Goal: Check status: Check status

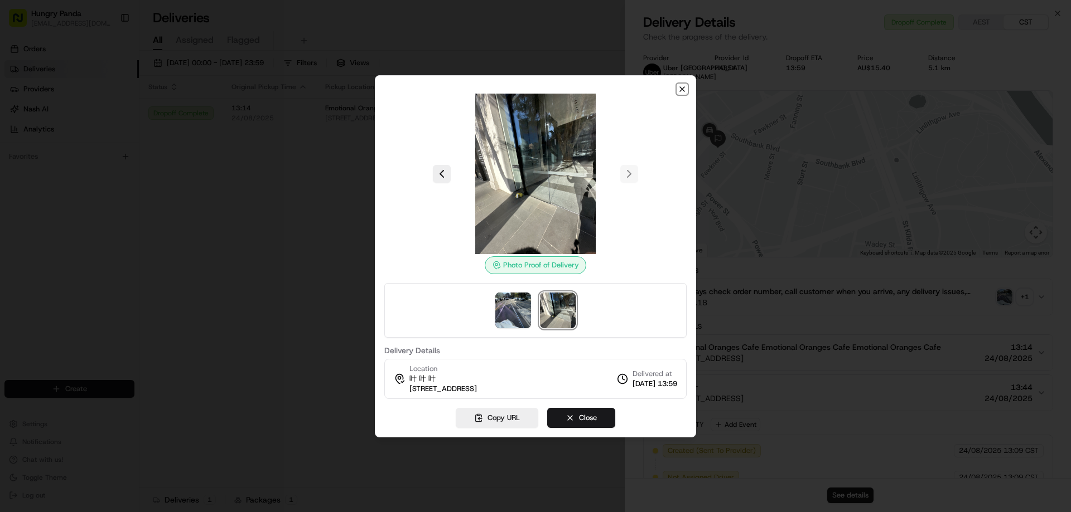
click at [683, 88] on icon "button" at bounding box center [682, 89] width 4 height 4
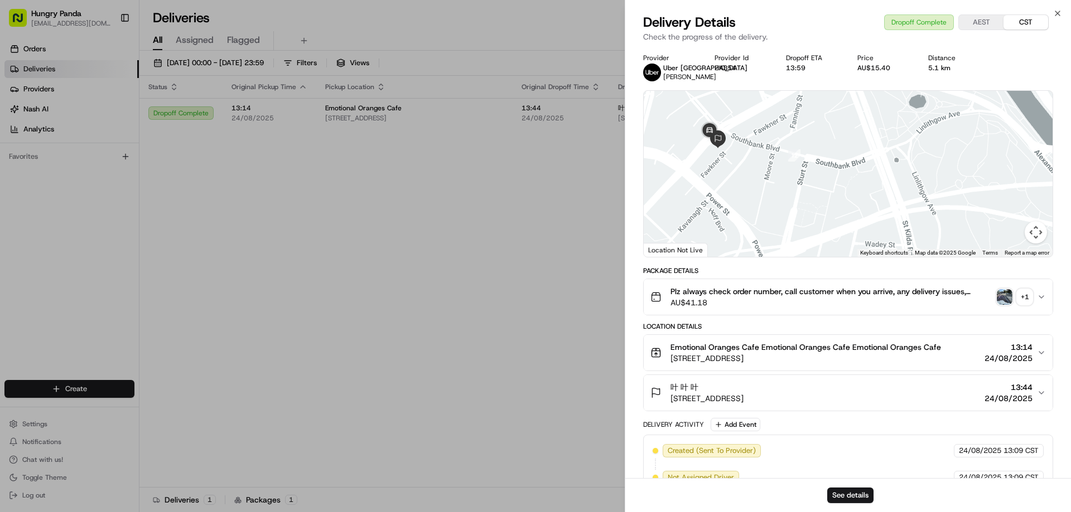
click at [456, 259] on div at bounding box center [535, 256] width 1071 height 512
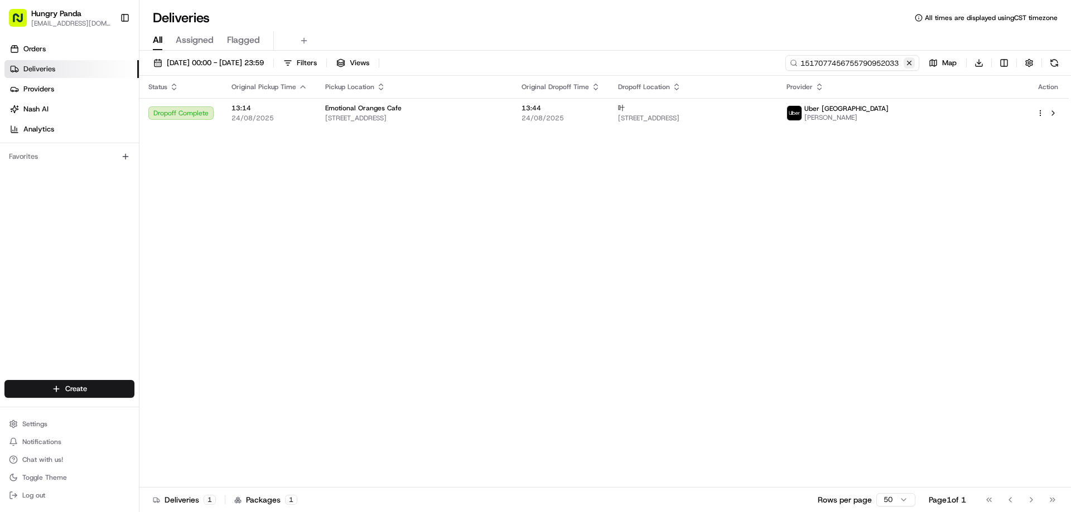
drag, startPoint x: 900, startPoint y: 64, endPoint x: 906, endPoint y: 66, distance: 6.0
click at [901, 64] on input "1517077456755790952033" at bounding box center [852, 63] width 134 height 16
click at [908, 66] on button at bounding box center [908, 62] width 11 height 11
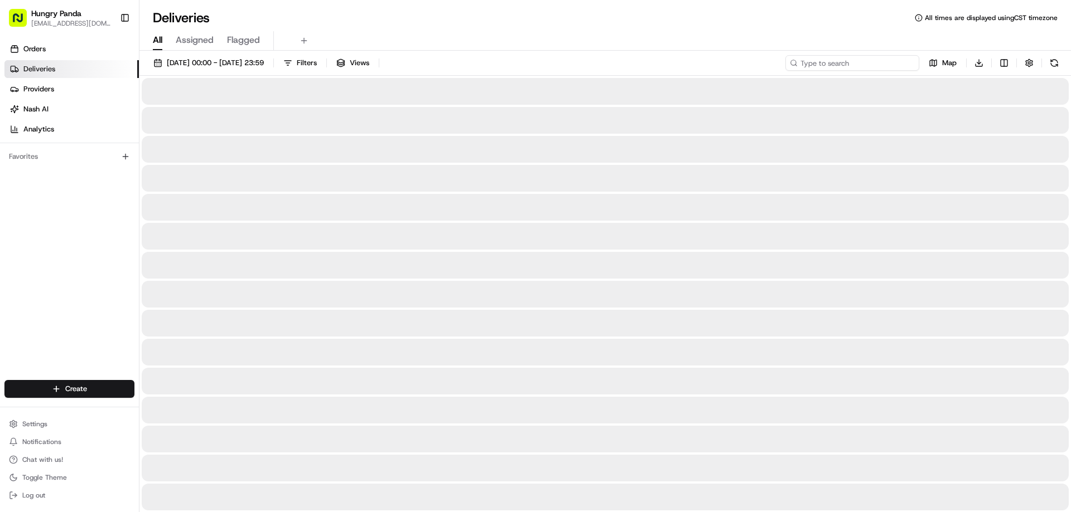
click at [897, 62] on input at bounding box center [852, 63] width 134 height 16
paste input "060805087695375512662"
type input "060805087695375512662"
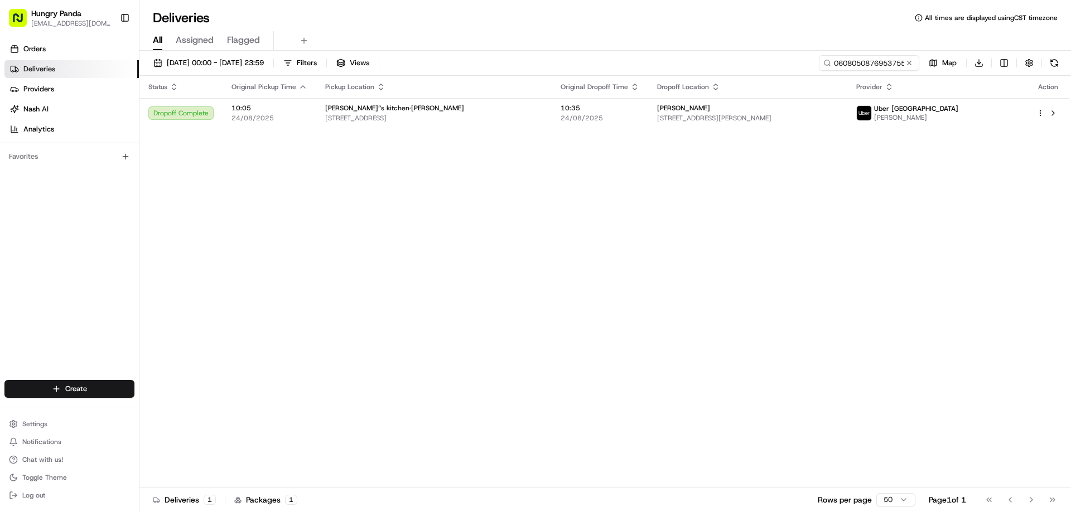
click at [775, 112] on div "[PERSON_NAME]" at bounding box center [747, 108] width 181 height 9
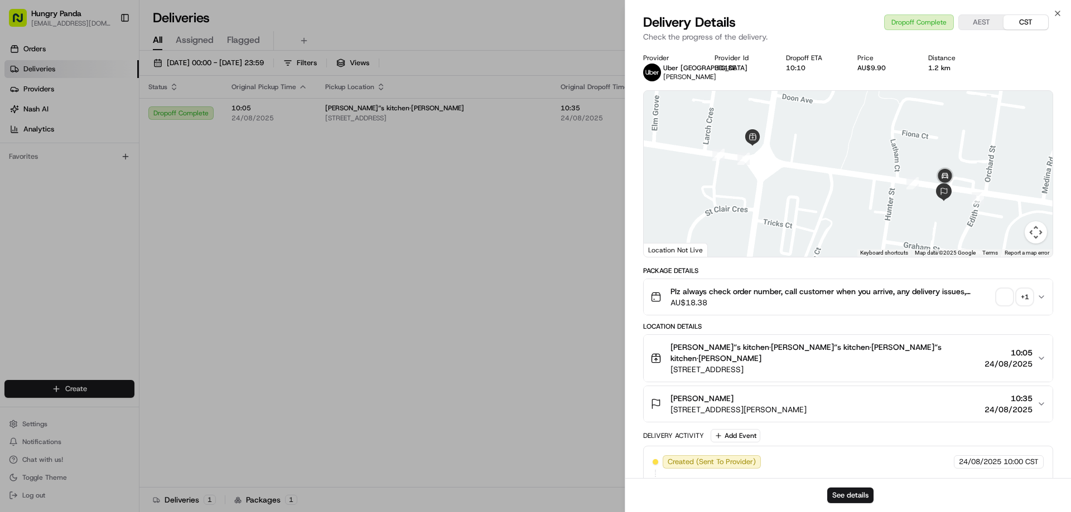
click at [1036, 296] on div "Plz always check order number, call customer when you arrive, any delivery issu…" at bounding box center [843, 297] width 386 height 22
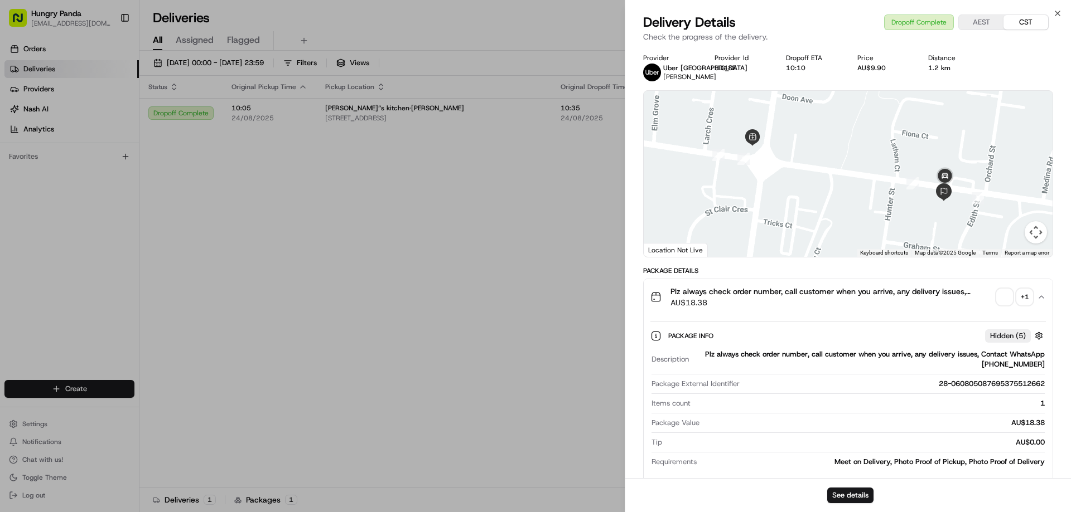
click at [1024, 299] on div "+ 1" at bounding box center [1025, 297] width 16 height 16
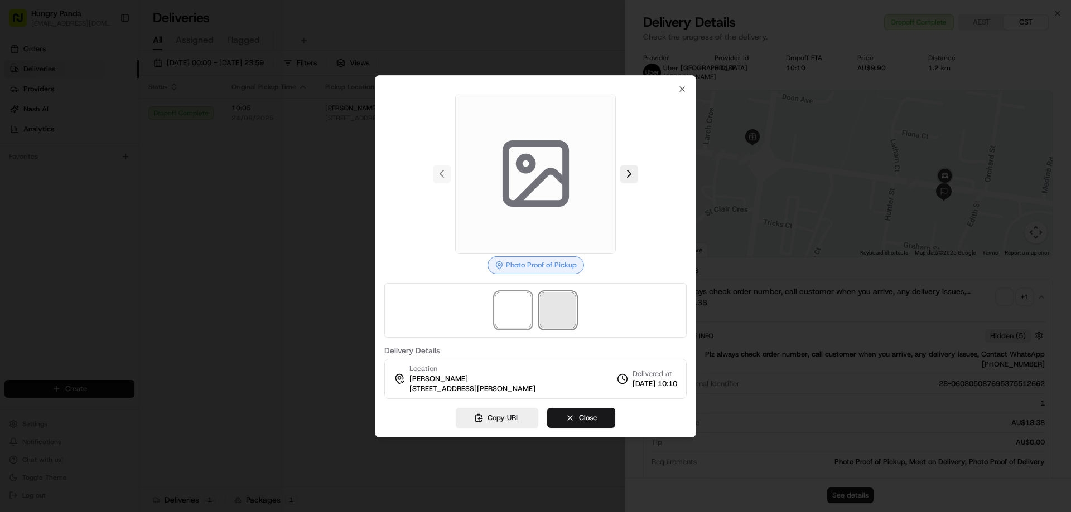
click at [565, 306] on span at bounding box center [558, 311] width 36 height 36
click at [558, 304] on span at bounding box center [558, 311] width 36 height 36
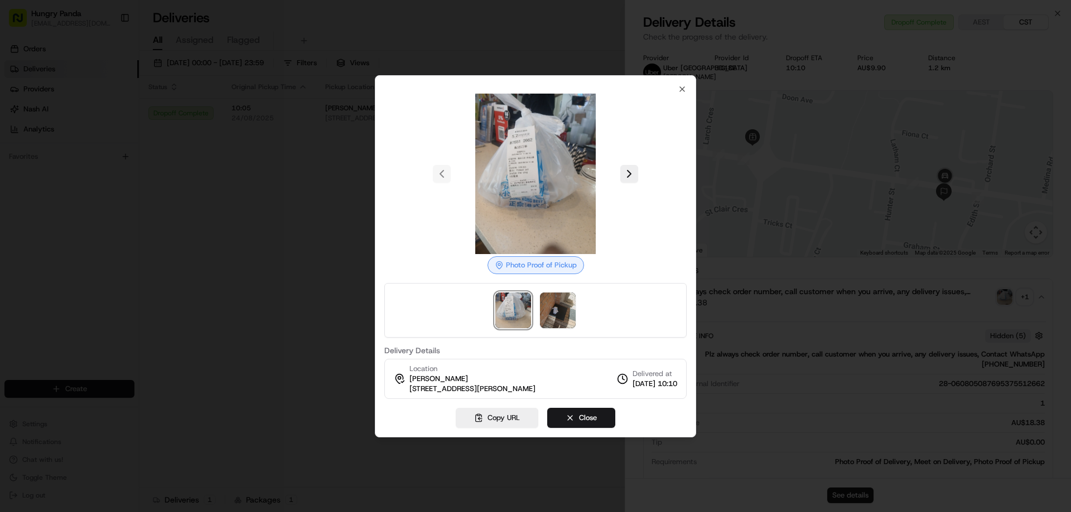
click at [267, 278] on div at bounding box center [535, 256] width 1071 height 512
